Goal: Information Seeking & Learning: Learn about a topic

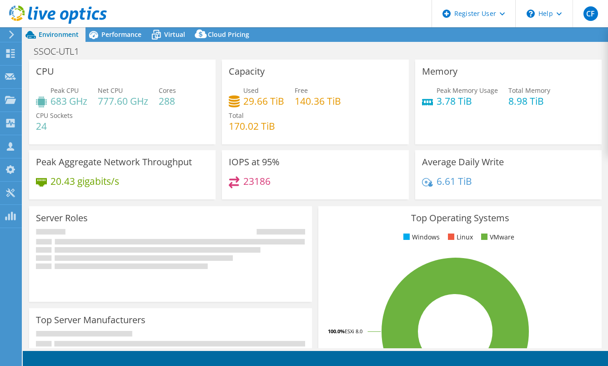
select select "USD"
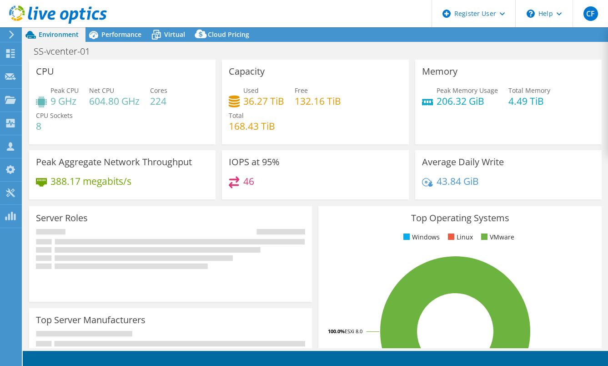
select select "USD"
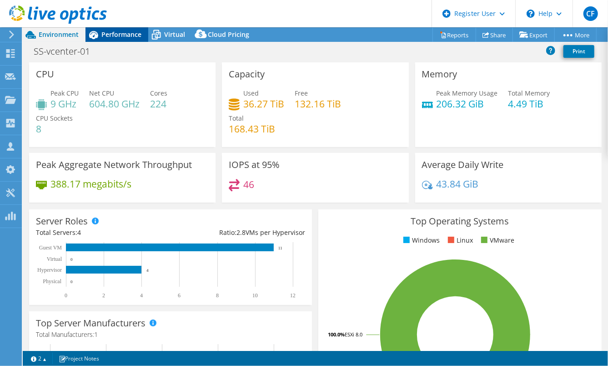
click at [118, 35] on span "Performance" at bounding box center [121, 34] width 40 height 9
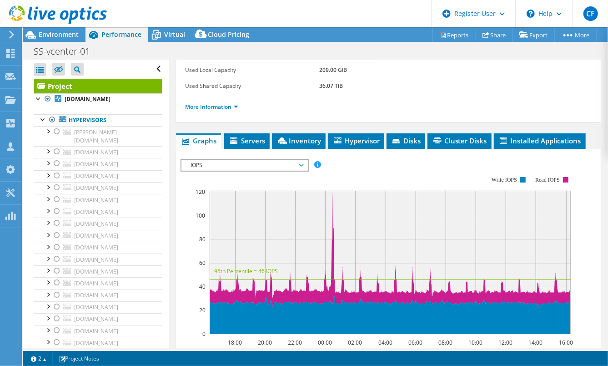
scroll to position [167, 0]
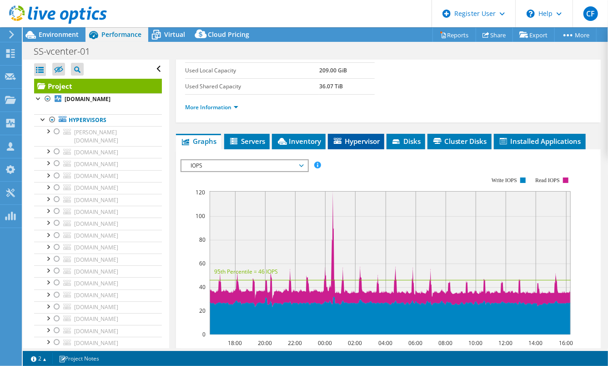
click at [365, 138] on span "Hypervisor" at bounding box center [355, 140] width 47 height 9
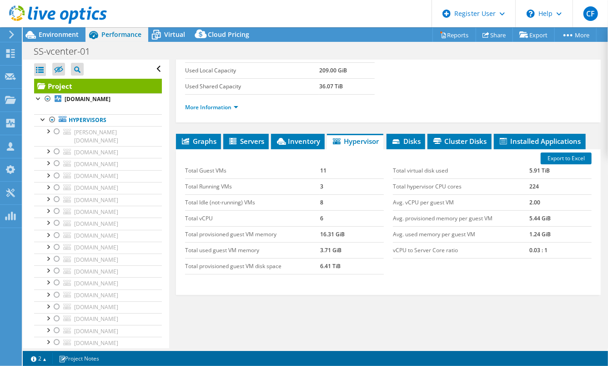
scroll to position [0, 0]
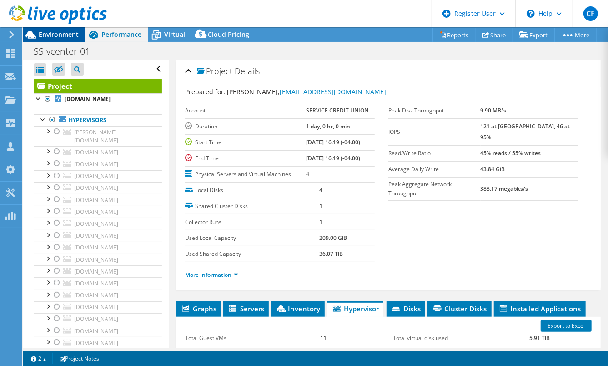
click at [58, 34] on span "Environment" at bounding box center [59, 34] width 40 height 9
